Goal: Information Seeking & Learning: Find specific page/section

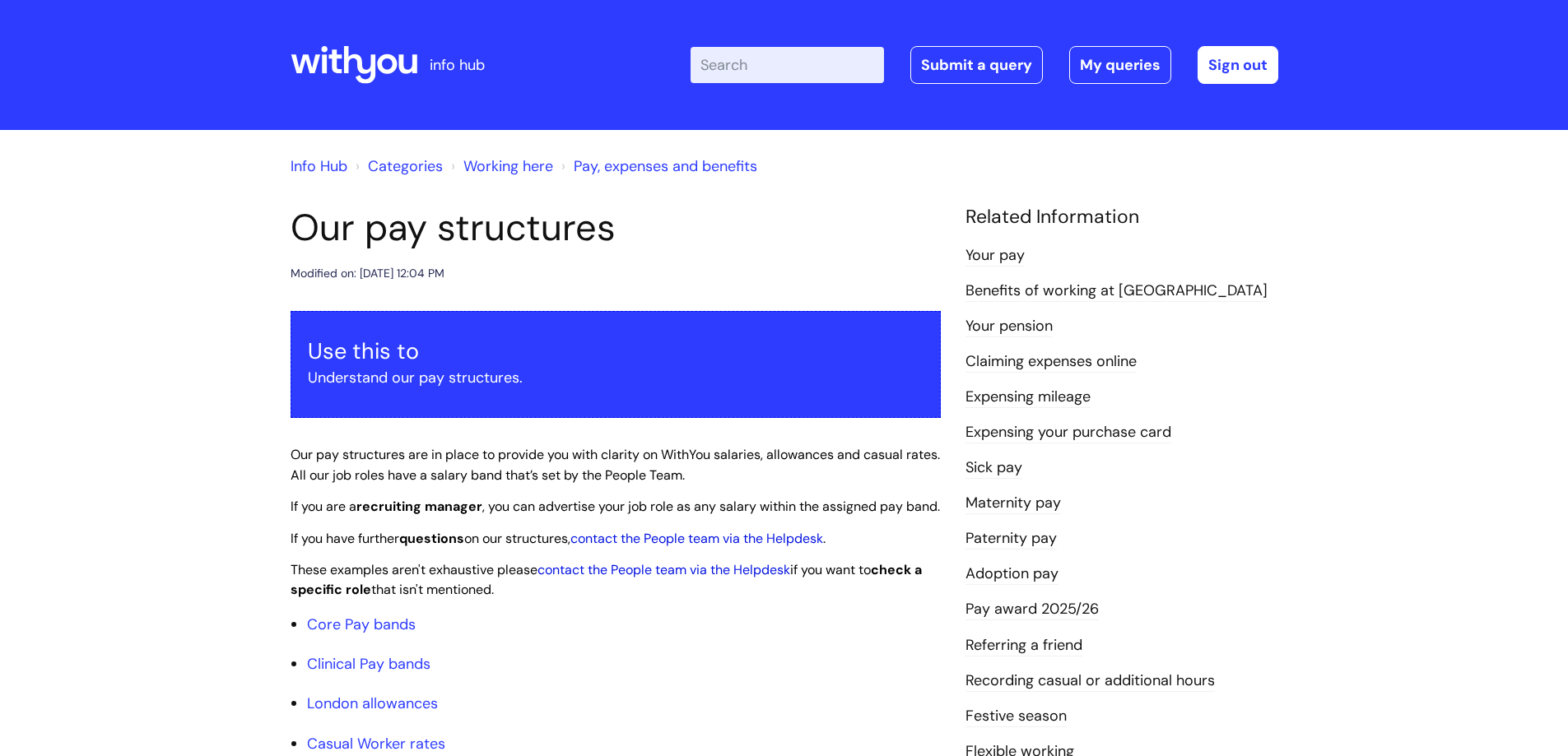
click at [347, 52] on icon at bounding box center [359, 65] width 32 height 38
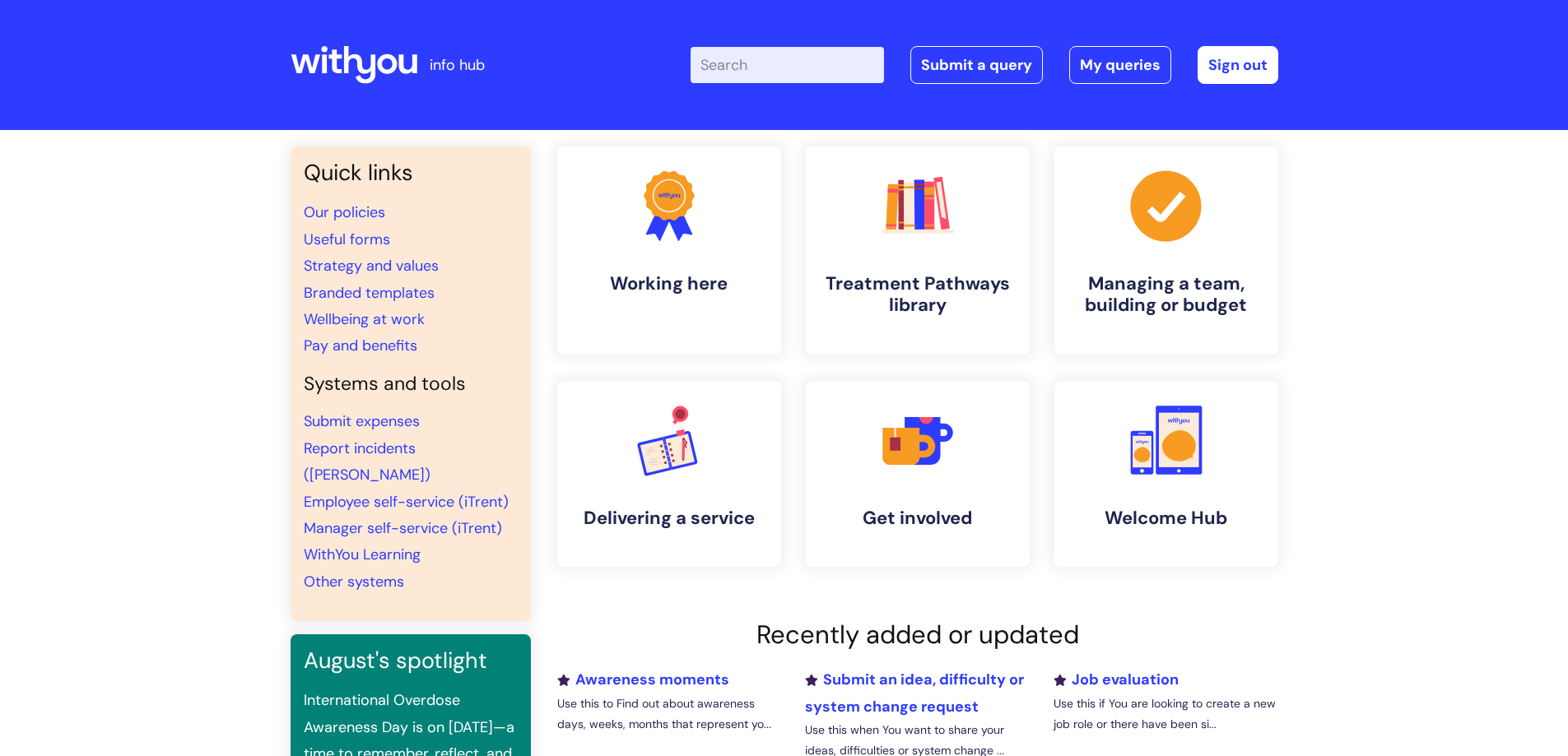
click at [729, 62] on input "Enter your search term here..." at bounding box center [787, 65] width 194 height 36
type input "useful forms"
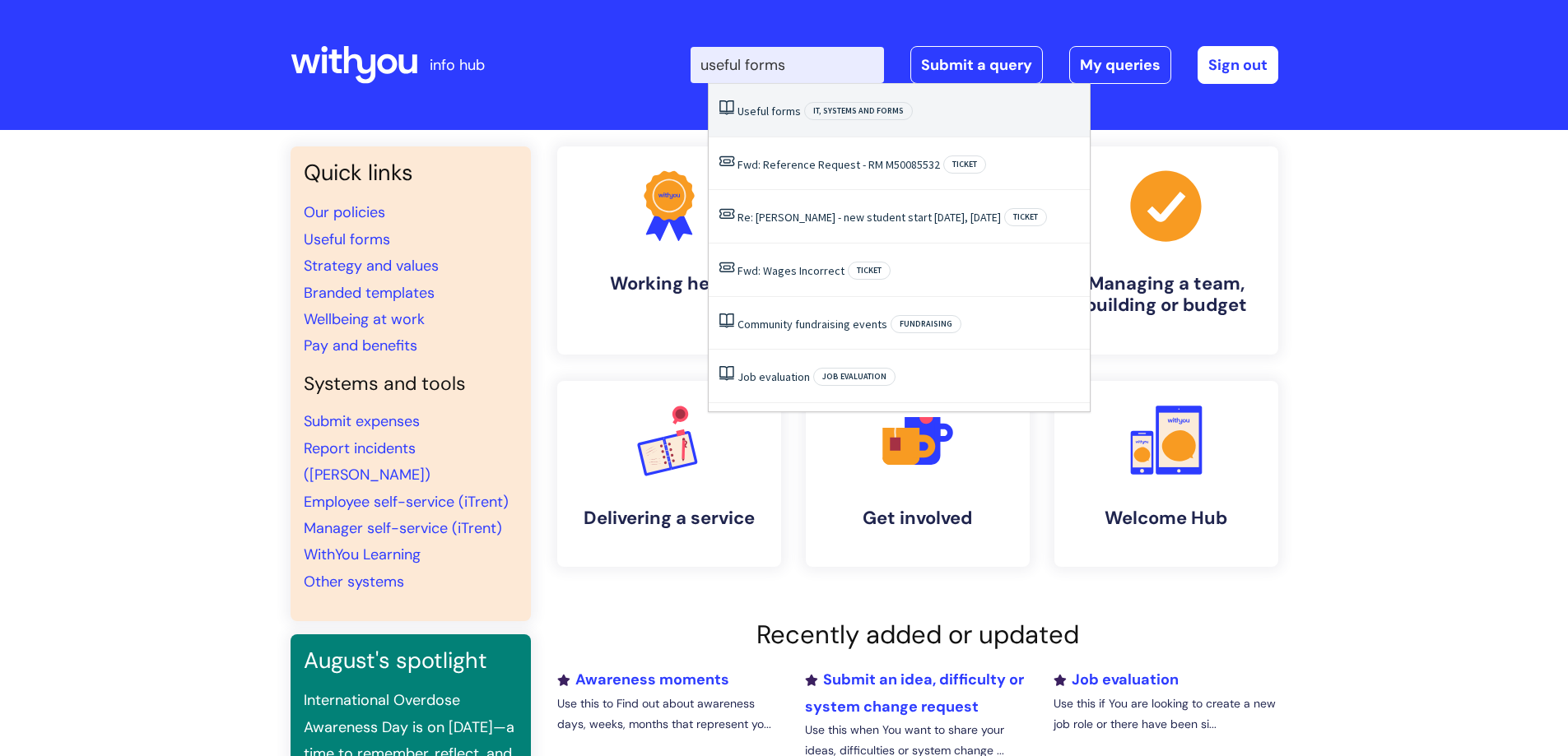
click at [768, 111] on span "Useful" at bounding box center [753, 111] width 31 height 15
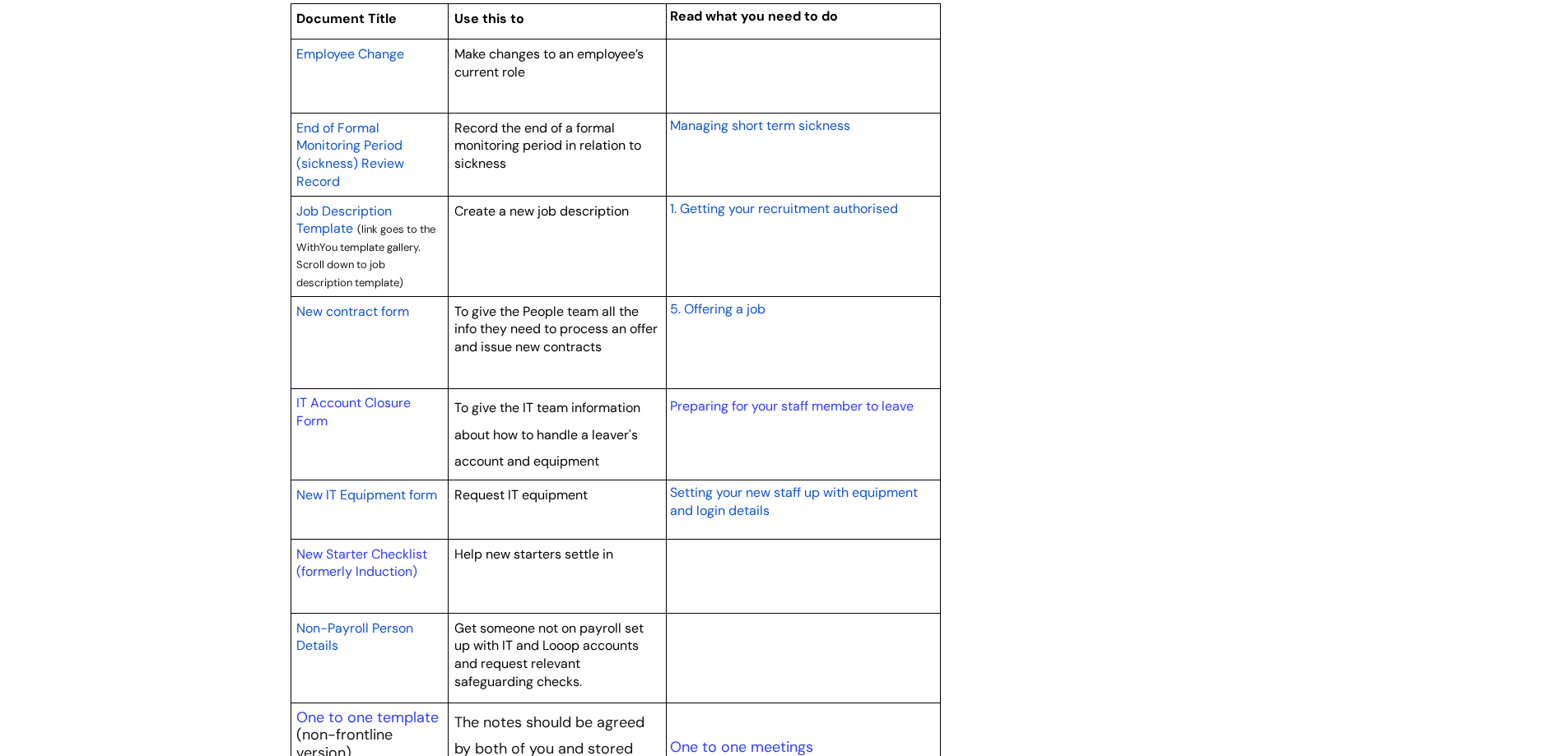
scroll to position [1398, 0]
click at [387, 494] on span "New IT Equipment form" at bounding box center [367, 494] width 141 height 17
